Goal: Communication & Community: Participate in discussion

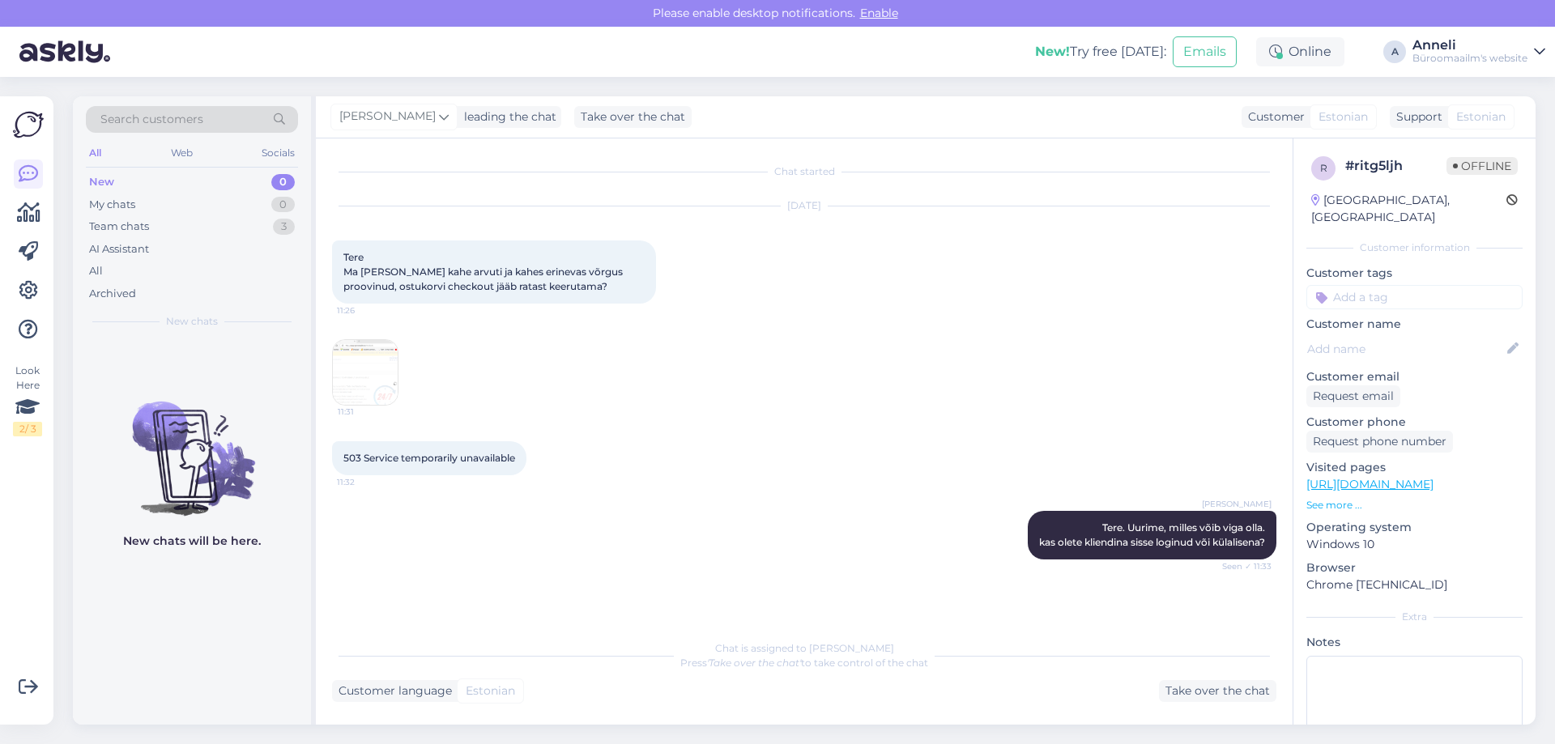
click at [868, 406] on div "11:31" at bounding box center [804, 373] width 945 height 102
click at [154, 203] on div "My chats 0" at bounding box center [192, 205] width 212 height 23
click at [147, 223] on div "Team chats" at bounding box center [119, 227] width 60 height 16
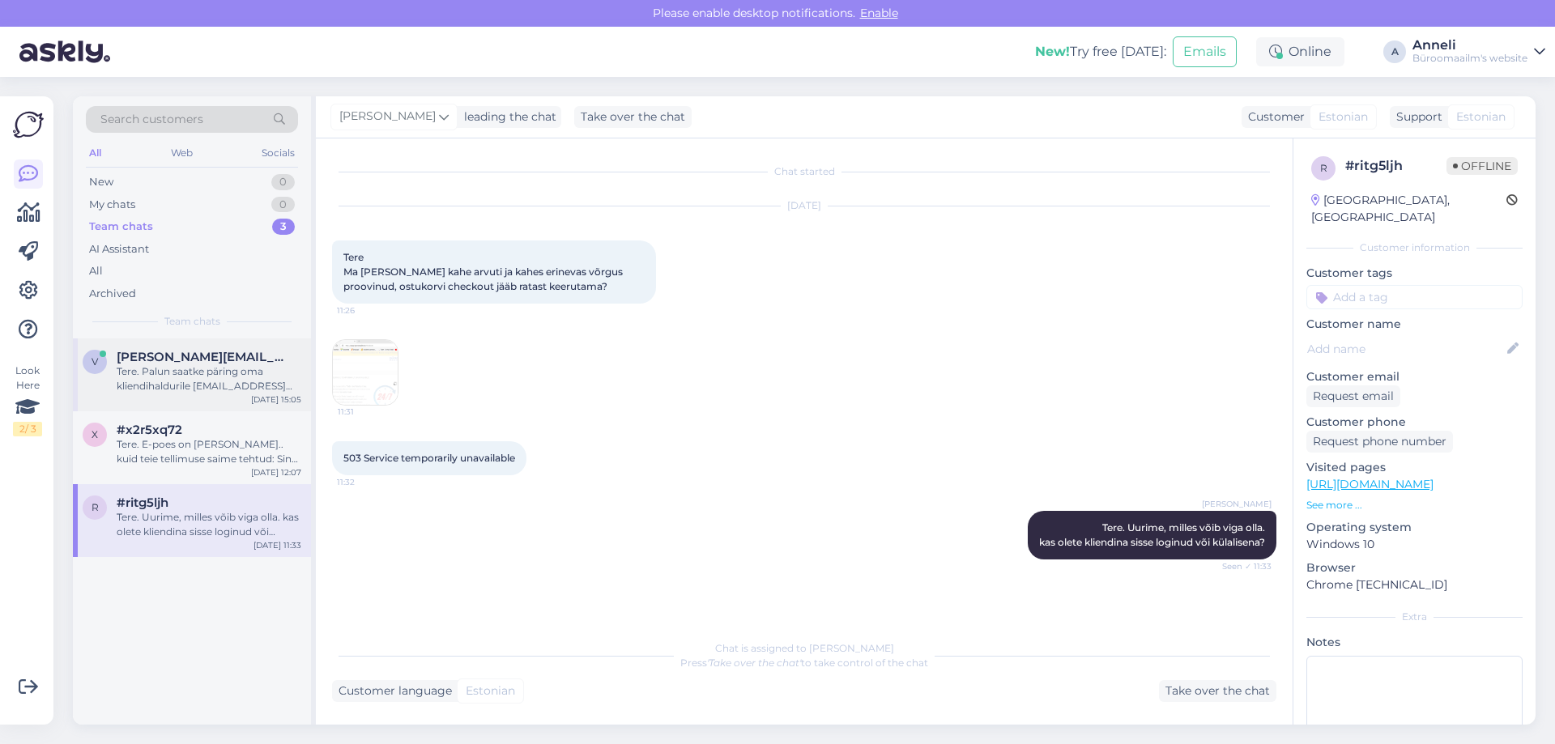
click at [139, 357] on span "[PERSON_NAME][EMAIL_ADDRESS][DOMAIN_NAME]" at bounding box center [201, 357] width 169 height 15
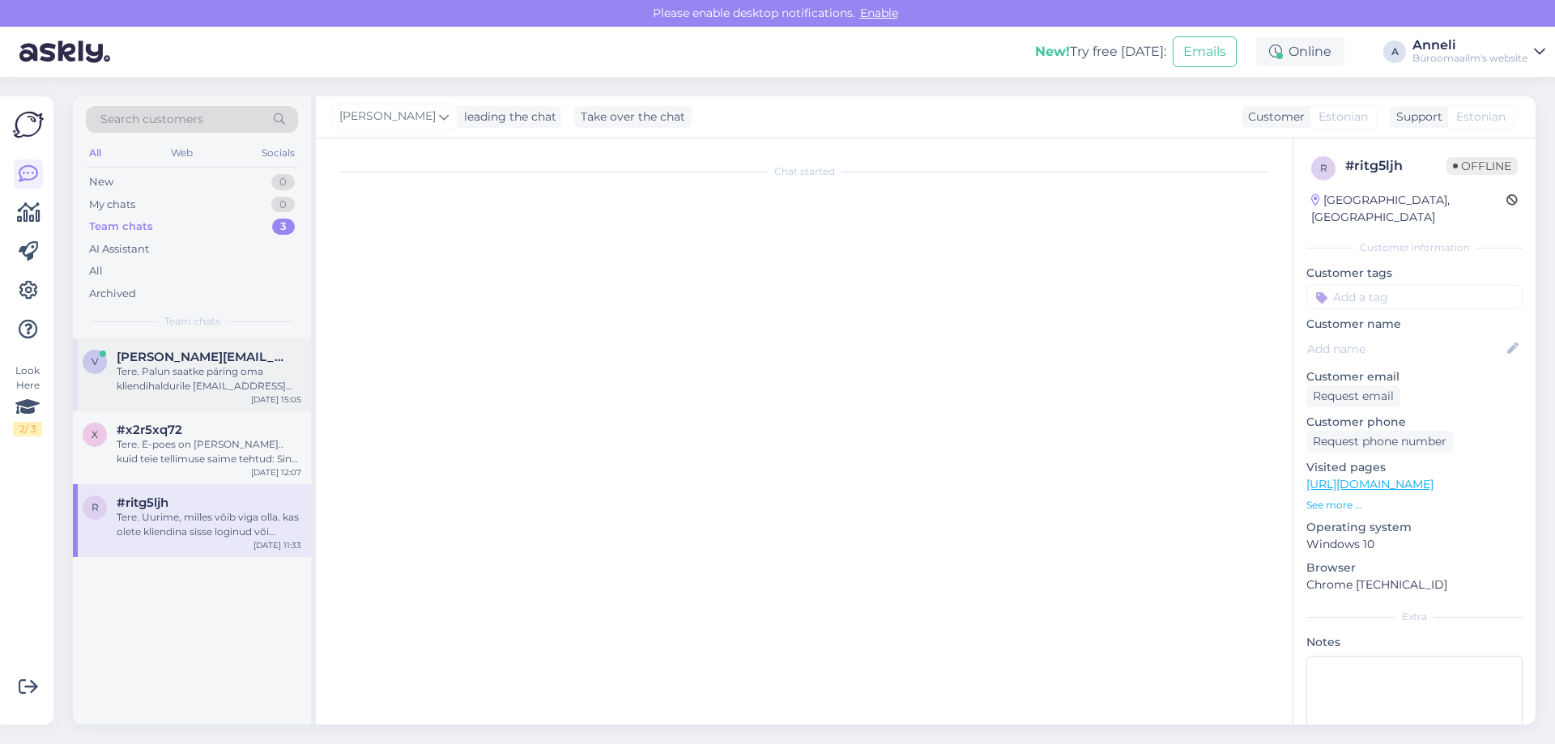
scroll to position [229, 0]
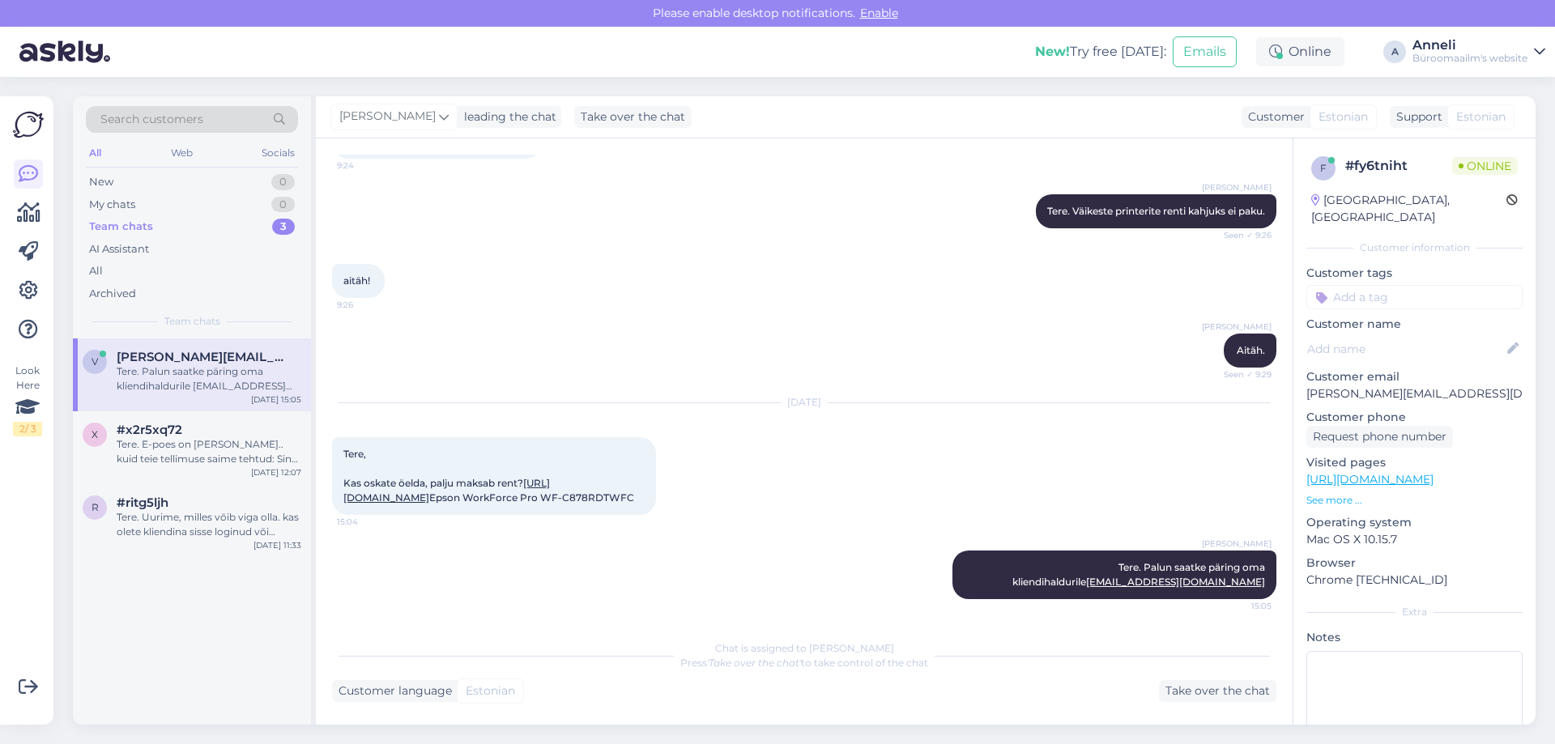
click at [767, 246] on div "aitäh! 9:26" at bounding box center [804, 281] width 945 height 70
click at [647, 316] on div "[PERSON_NAME]. Seen ✓ 9:29" at bounding box center [804, 351] width 945 height 70
click at [631, 271] on div "aitäh! 9:26" at bounding box center [804, 281] width 945 height 70
click at [907, 246] on div "aitäh! 9:26" at bounding box center [804, 281] width 945 height 70
click at [880, 263] on div "aitäh! 9:26" at bounding box center [804, 281] width 945 height 70
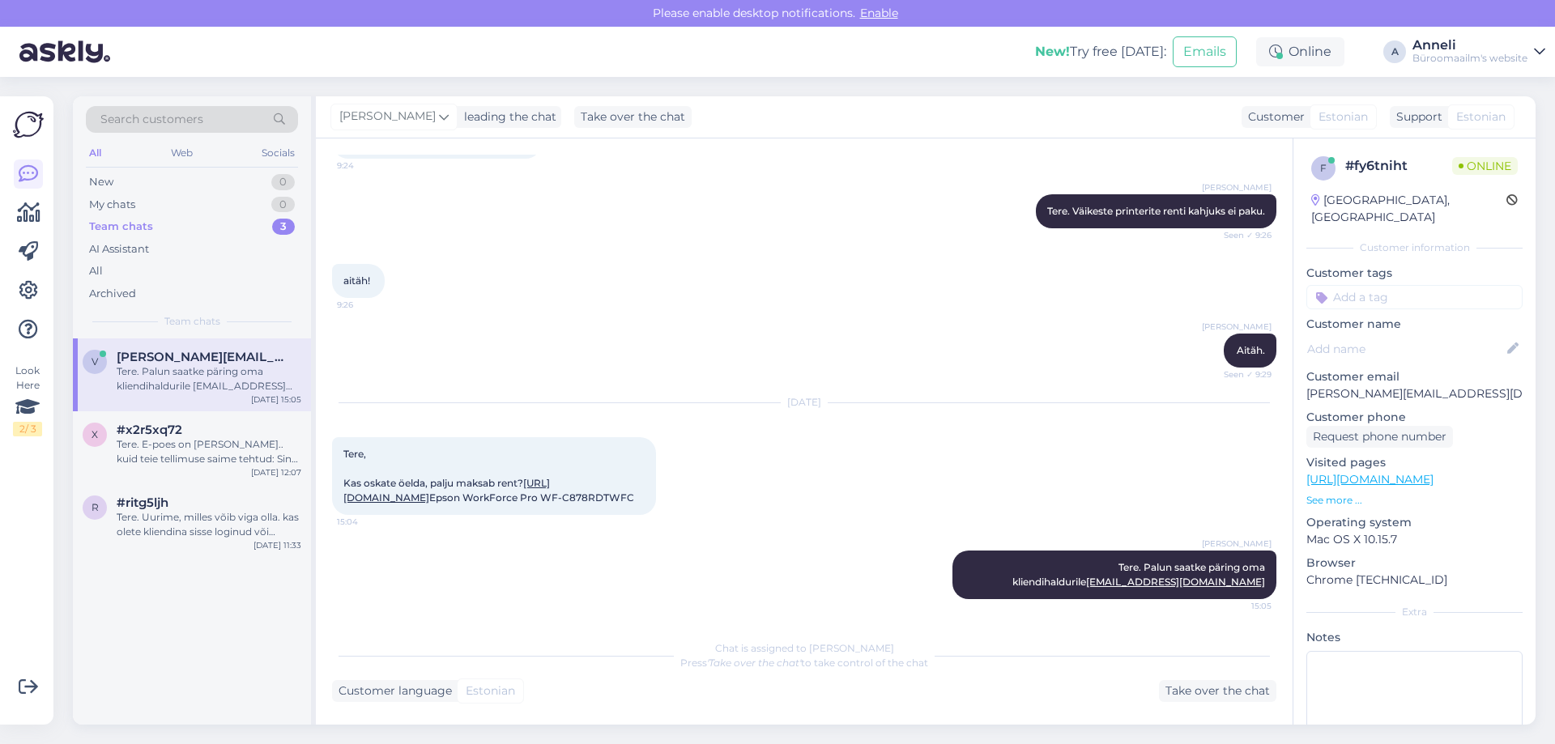
click at [1043, 316] on div "[PERSON_NAME]. Seen ✓ 9:29" at bounding box center [804, 351] width 945 height 70
click at [914, 316] on div "[PERSON_NAME]. Seen ✓ 9:29" at bounding box center [804, 351] width 945 height 70
click at [896, 398] on div "[DATE] Tere, Kas oskate öelda, palju maksab rent? [URL][DOMAIN_NAME] Epson Work…" at bounding box center [804, 459] width 945 height 147
click at [893, 262] on div "aitäh! 9:26" at bounding box center [804, 281] width 945 height 70
click at [808, 410] on div "[DATE] Tere, Kas oskate öelda, palju maksab rent? [URL][DOMAIN_NAME] Epson Work…" at bounding box center [804, 459] width 945 height 147
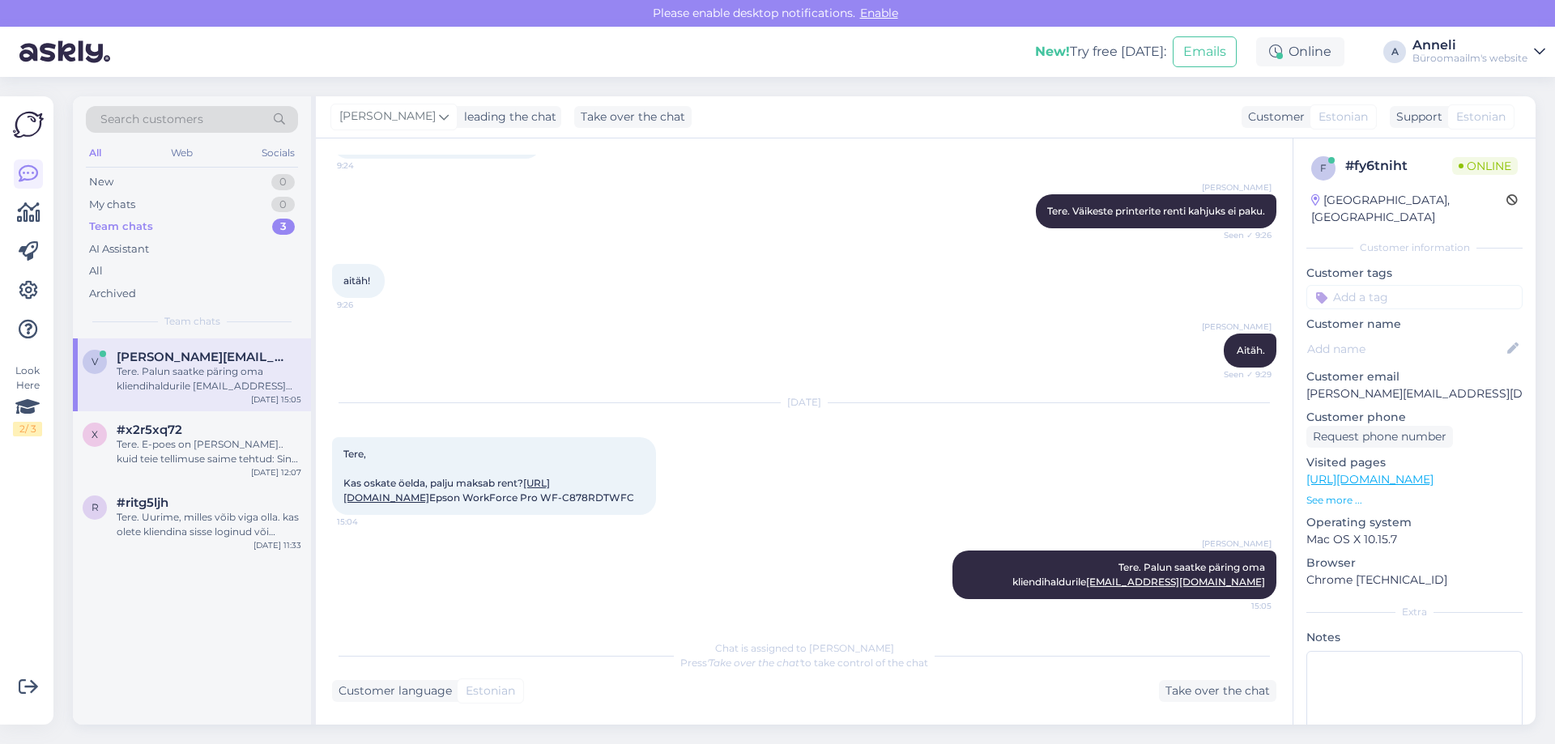
click at [786, 316] on div "[PERSON_NAME]. Seen ✓ 9:29" at bounding box center [804, 351] width 945 height 70
click at [802, 424] on div "[DATE] Tere, Kas oskate öelda, palju maksab rent? [URL][DOMAIN_NAME] Epson Work…" at bounding box center [804, 459] width 945 height 147
click at [802, 409] on div "[DATE] Tere, Kas oskate öelda, palju maksab rent? [URL][DOMAIN_NAME] Epson Work…" at bounding box center [804, 459] width 945 height 147
click at [843, 269] on div "aitäh! 9:26" at bounding box center [804, 281] width 945 height 70
click at [727, 316] on div "[PERSON_NAME]. Seen ✓ 9:29" at bounding box center [804, 351] width 945 height 70
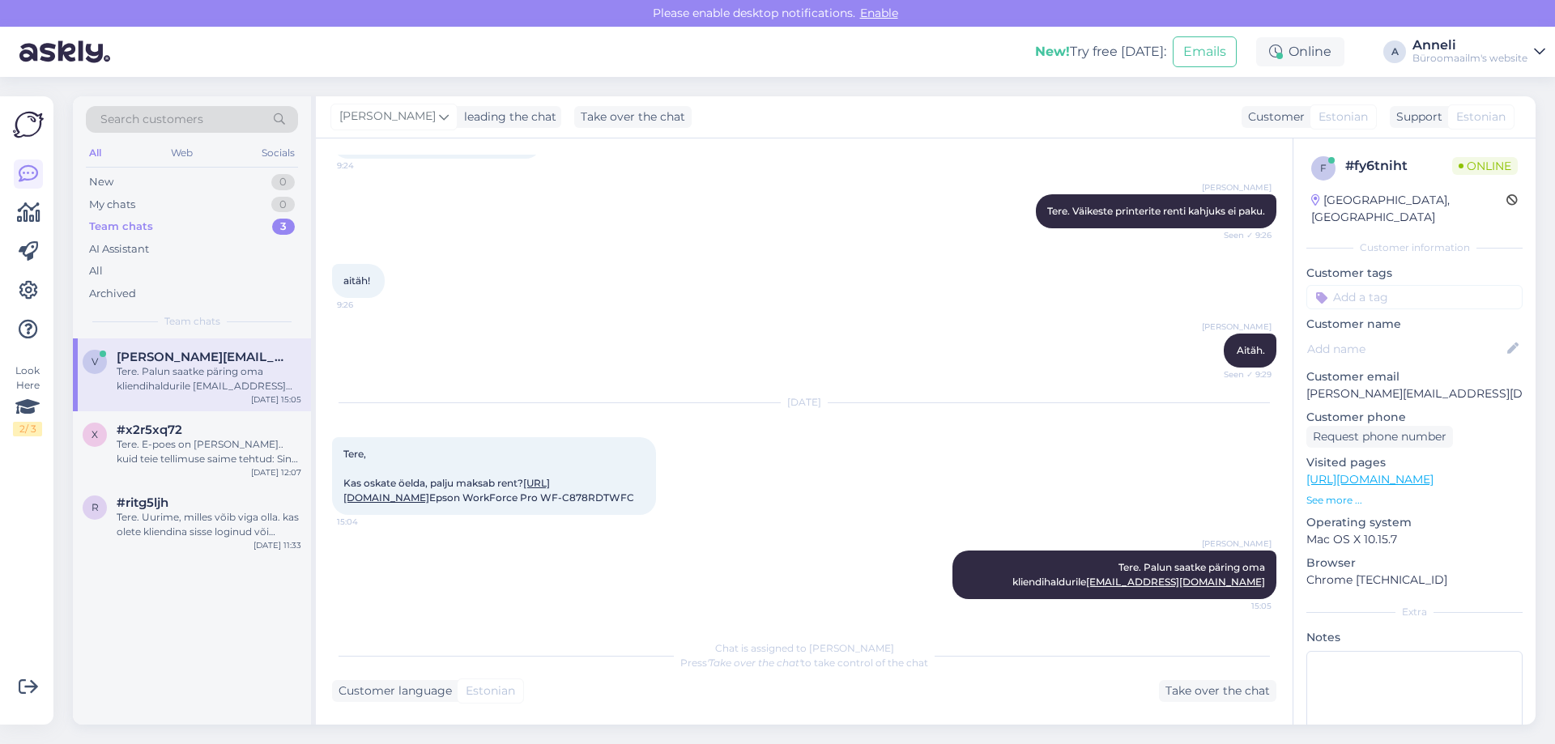
click at [826, 436] on div "[DATE] Tere, Kas oskate öelda, palju maksab rent? [URL][DOMAIN_NAME] Epson Work…" at bounding box center [804, 459] width 945 height 147
click at [914, 316] on div "[PERSON_NAME]. Seen ✓ 9:29" at bounding box center [804, 351] width 945 height 70
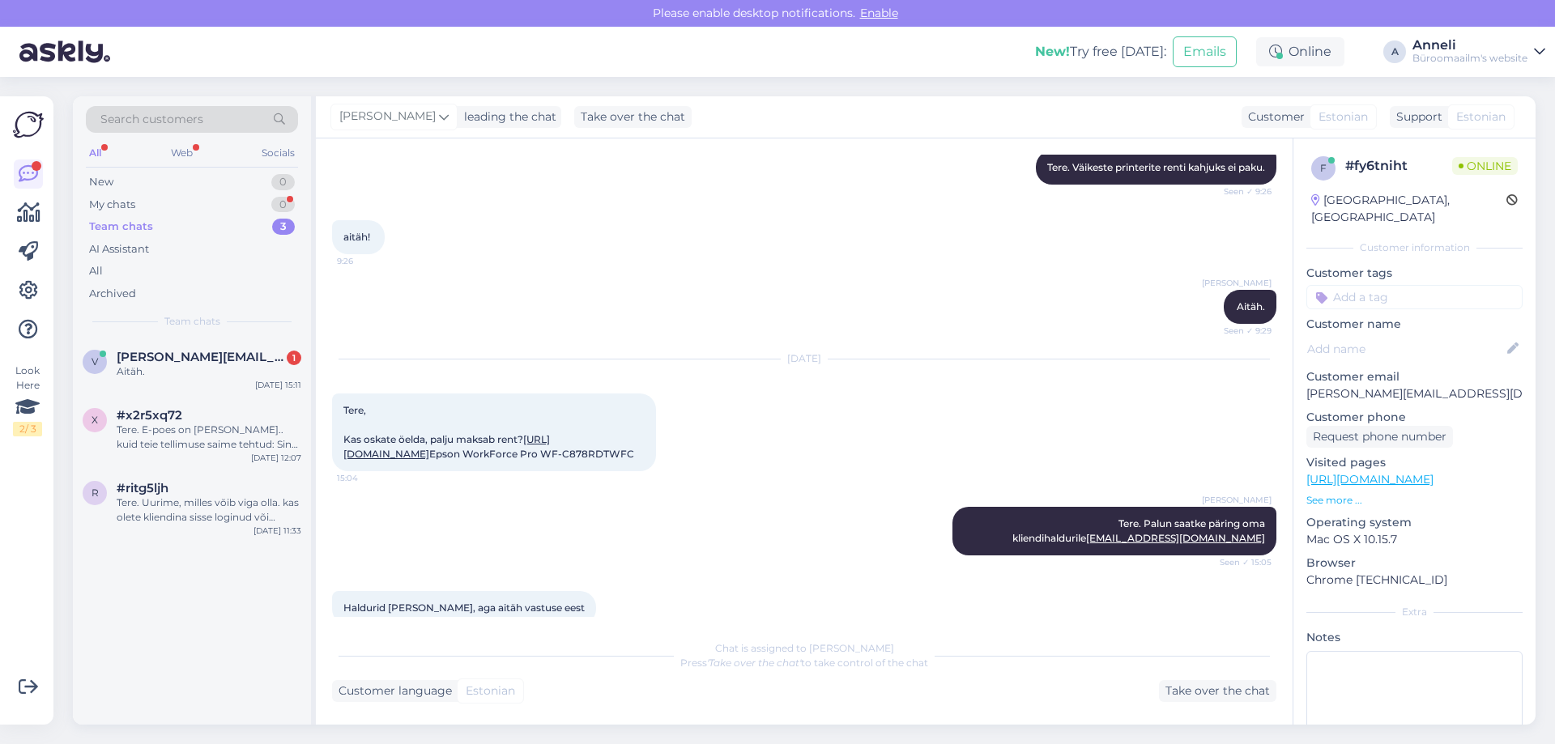
scroll to position [717, 0]
